Goal: Task Accomplishment & Management: Use online tool/utility

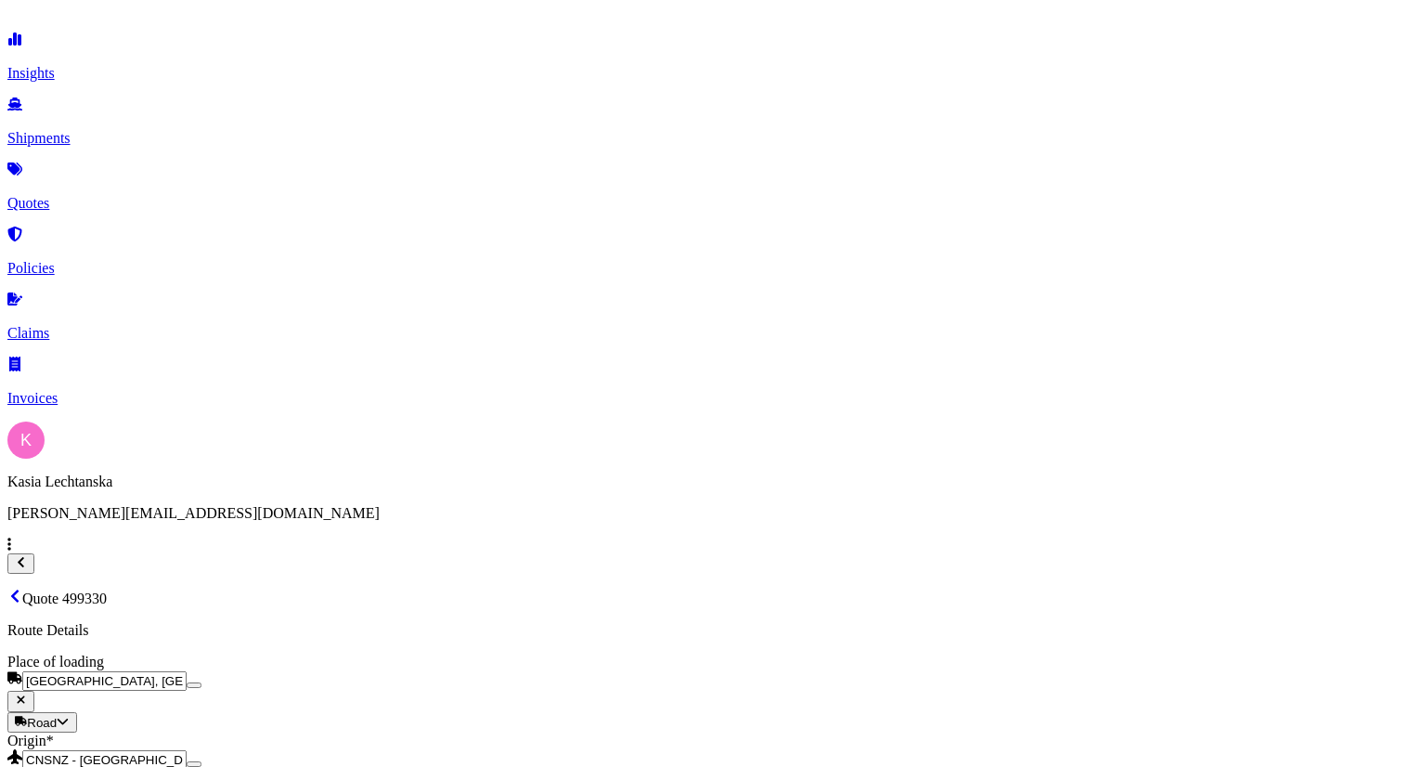
select select "Road"
select select "Air"
select select "Road"
select select "1"
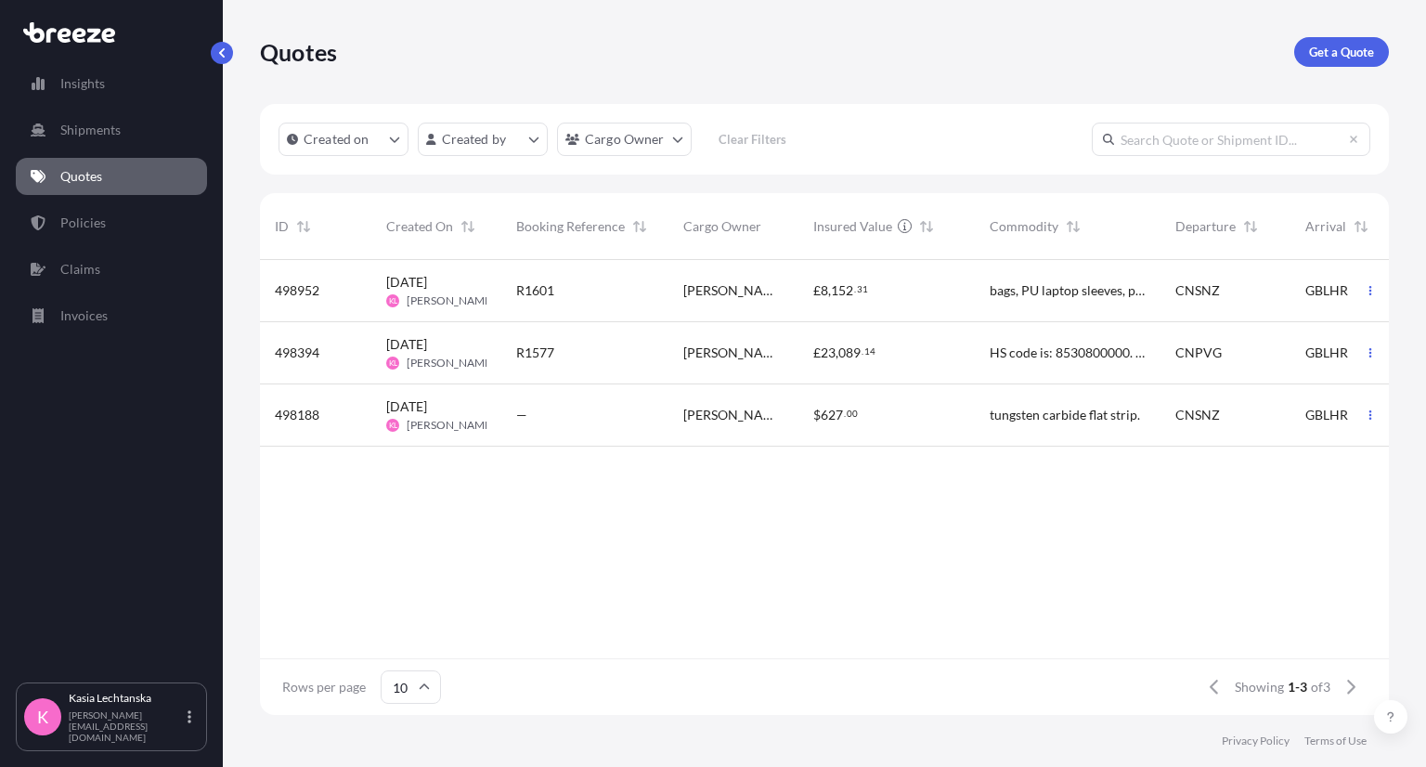
scroll to position [450, 1114]
click at [147, 164] on link "Quotes" at bounding box center [111, 176] width 191 height 37
